Goal: Register for event/course

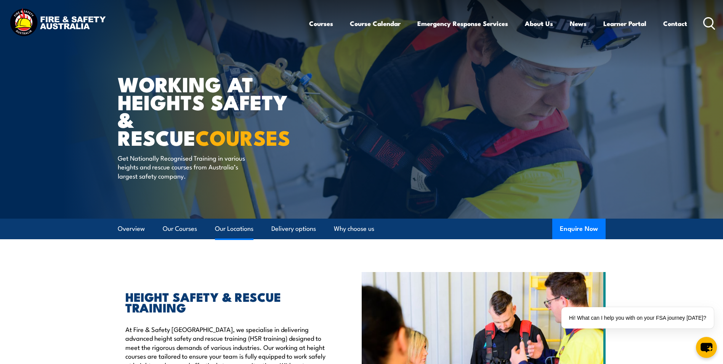
click at [235, 226] on link "Our Locations" at bounding box center [234, 228] width 38 height 20
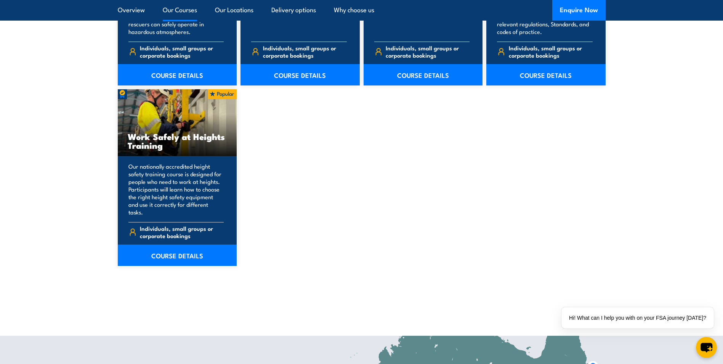
scroll to position [953, 0]
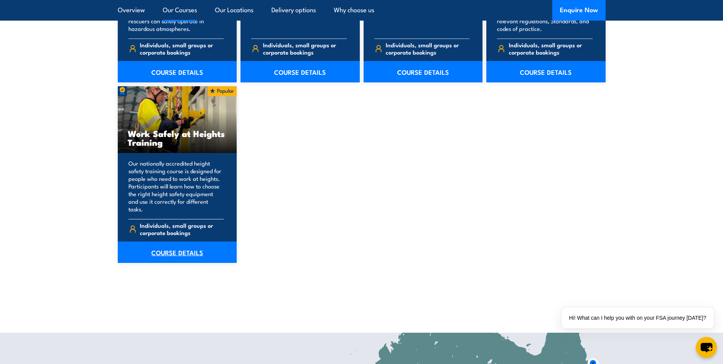
click at [171, 244] on link "COURSE DETAILS" at bounding box center [177, 251] width 119 height 21
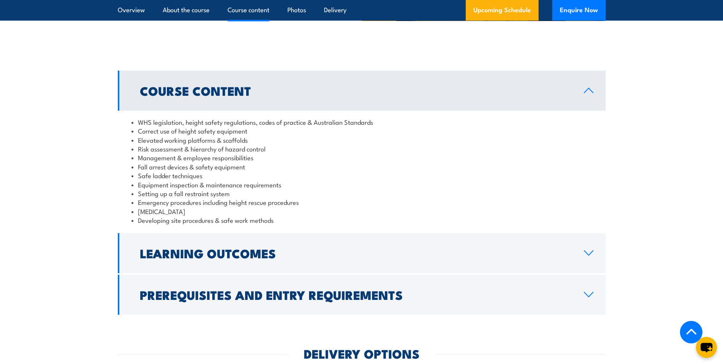
scroll to position [762, 0]
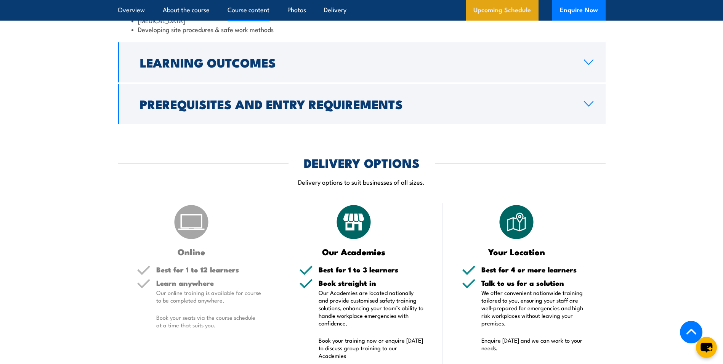
click at [508, 8] on link "Upcoming Schedule" at bounding box center [502, 10] width 73 height 21
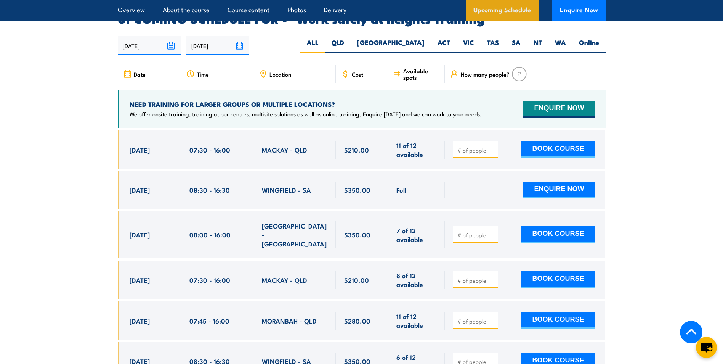
scroll to position [1213, 0]
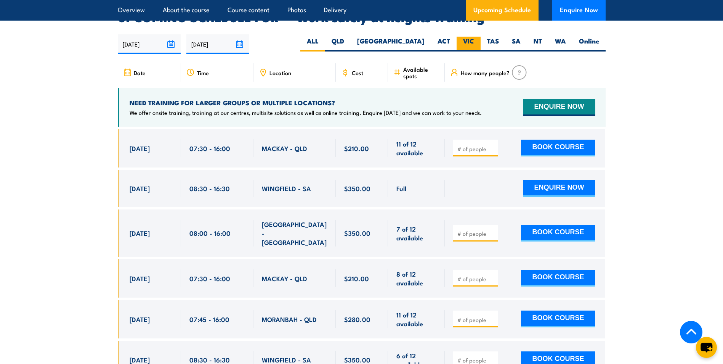
click at [470, 37] on label "VIC" at bounding box center [469, 44] width 24 height 15
click at [474, 37] on input "VIC" at bounding box center [476, 39] width 5 height 5
radio input "true"
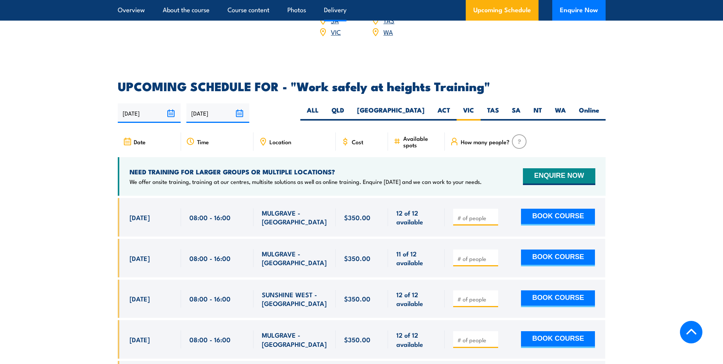
scroll to position [1213, 0]
